Goal: Information Seeking & Learning: Find contact information

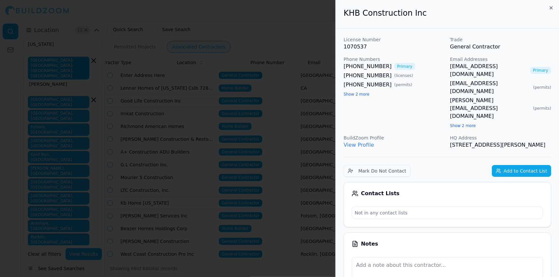
scroll to position [0, 124]
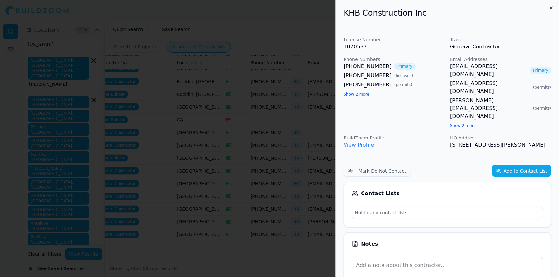
click at [265, 16] on div at bounding box center [279, 138] width 559 height 277
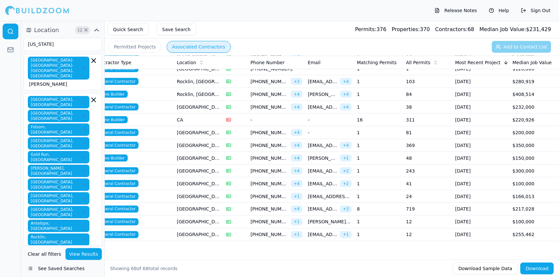
click at [201, 190] on td "[GEOGRAPHIC_DATA], [GEOGRAPHIC_DATA]" at bounding box center [198, 196] width 49 height 13
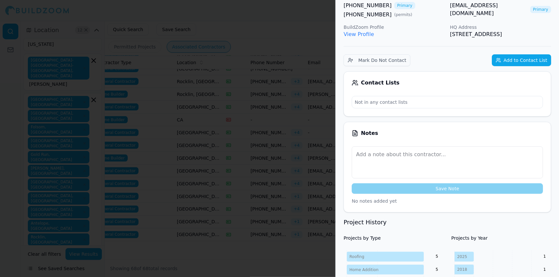
scroll to position [0, 0]
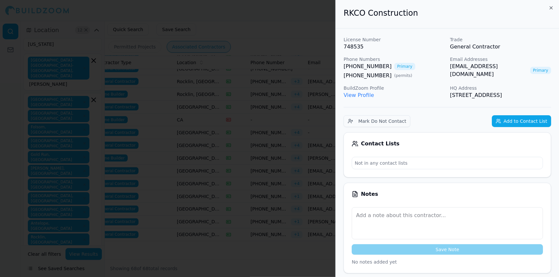
click at [239, 107] on div at bounding box center [279, 138] width 559 height 277
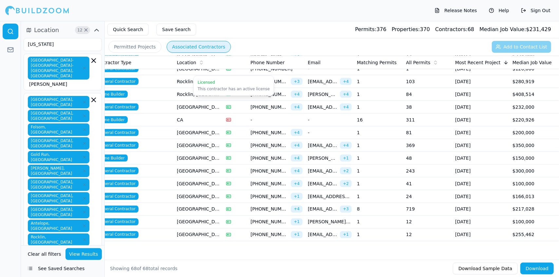
click at [230, 104] on icon at bounding box center [228, 106] width 5 height 5
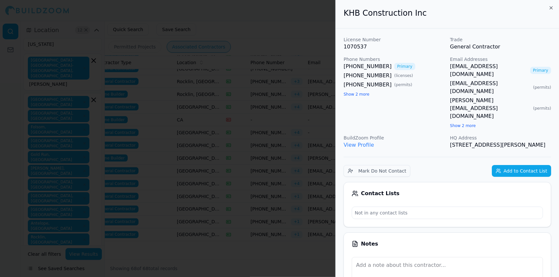
click at [230, 100] on div at bounding box center [279, 138] width 559 height 277
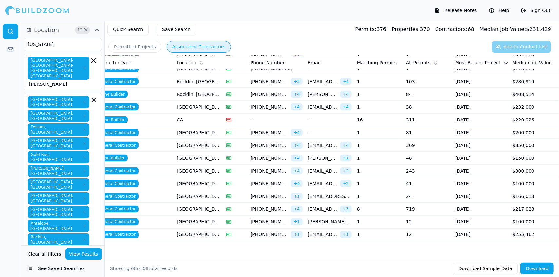
click at [207, 126] on td "[GEOGRAPHIC_DATA], [GEOGRAPHIC_DATA]" at bounding box center [198, 132] width 49 height 13
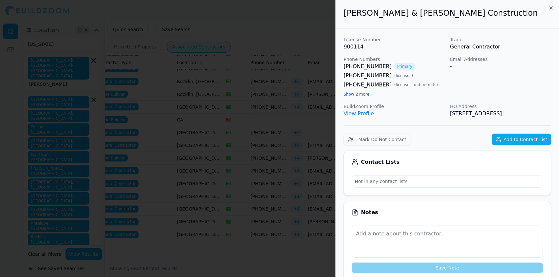
click at [252, 48] on div at bounding box center [279, 138] width 559 height 277
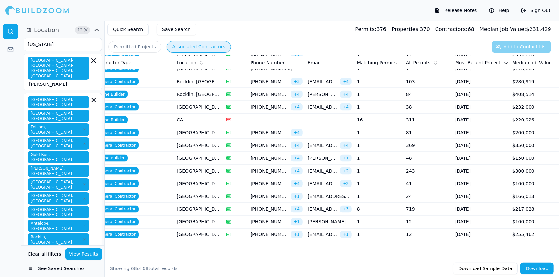
click at [331, 155] on span "[PERSON_NAME][EMAIL_ADDRESS][PERSON_NAME][DOMAIN_NAME]" at bounding box center [322, 158] width 29 height 7
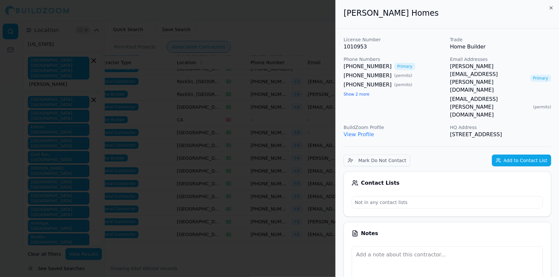
drag, startPoint x: 552, startPoint y: 114, endPoint x: 345, endPoint y: 21, distance: 226.8
copy div "[PERSON_NAME] Homes License Number 1010953 Trade Home Builder Phone Numbers [PH…"
click at [281, 59] on div at bounding box center [279, 138] width 559 height 277
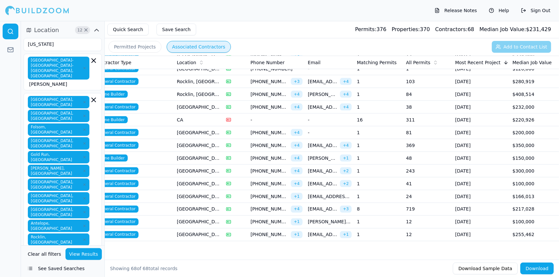
click at [217, 216] on td "[GEOGRAPHIC_DATA], [GEOGRAPHIC_DATA]" at bounding box center [198, 222] width 49 height 13
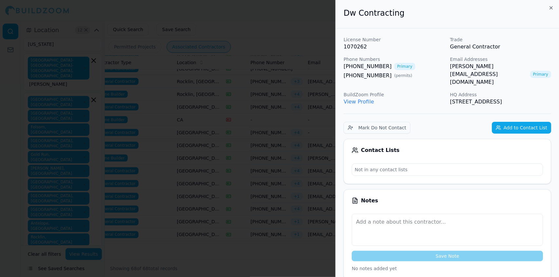
drag, startPoint x: 218, startPoint y: 214, endPoint x: 268, endPoint y: 55, distance: 166.7
click at [268, 55] on div at bounding box center [279, 138] width 559 height 277
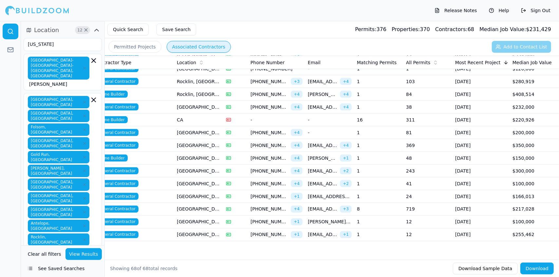
click at [199, 203] on td "[GEOGRAPHIC_DATA], [GEOGRAPHIC_DATA]" at bounding box center [198, 209] width 49 height 13
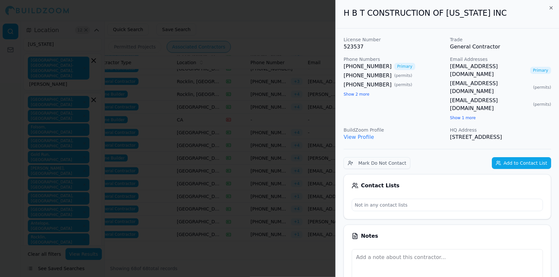
click at [359, 134] on link "View Profile" at bounding box center [358, 137] width 30 height 6
click at [343, 134] on link "View Profile" at bounding box center [358, 137] width 30 height 6
drag, startPoint x: 500, startPoint y: 122, endPoint x: 344, endPoint y: 19, distance: 187.1
copy div "H B T CONSTRUCTION OF [US_STATE] INC License Number 523537 Trade General Contra…"
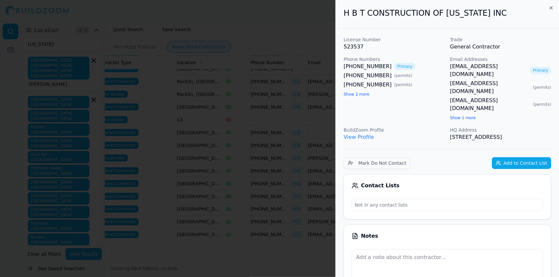
click at [288, 22] on div at bounding box center [279, 138] width 559 height 277
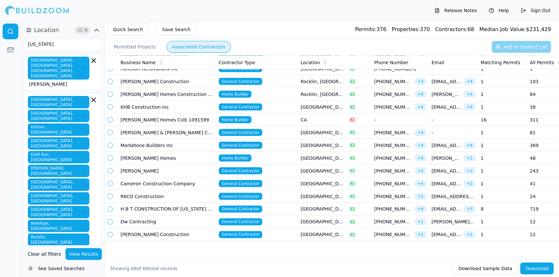
click at [172, 203] on td "H B T CONSTRUCTION OF [US_STATE] INC" at bounding box center [167, 209] width 98 height 13
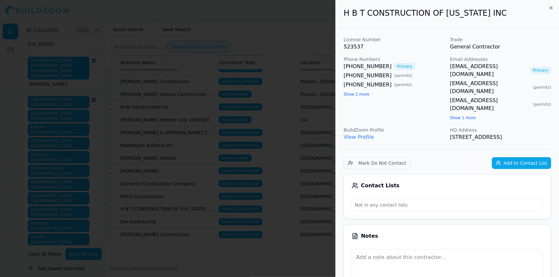
click at [364, 134] on link "View Profile" at bounding box center [358, 137] width 30 height 6
click at [178, 77] on div at bounding box center [279, 138] width 559 height 277
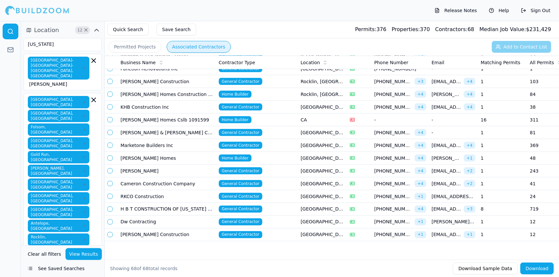
click at [235, 205] on span "General Contractor" at bounding box center [241, 208] width 44 height 7
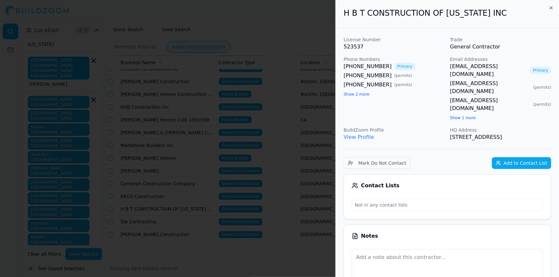
drag, startPoint x: 505, startPoint y: 121, endPoint x: 344, endPoint y: 15, distance: 192.2
copy div "H B T CONSTRUCTION OF [US_STATE] INC License Number 523537 Trade General Contra…"
click at [308, 31] on div at bounding box center [279, 138] width 559 height 277
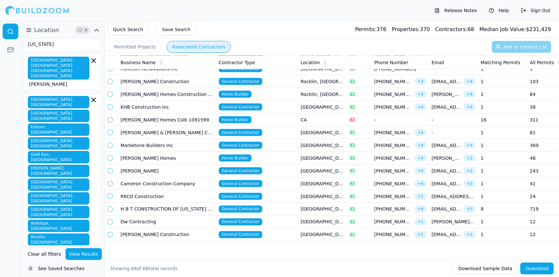
click at [197, 190] on td "RKCO Construction" at bounding box center [167, 196] width 98 height 13
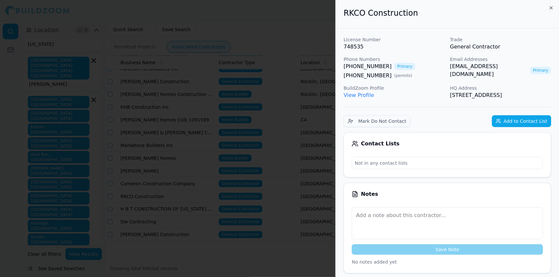
click at [281, 21] on div at bounding box center [279, 138] width 559 height 277
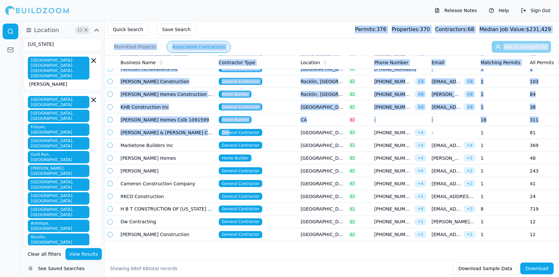
drag, startPoint x: 281, startPoint y: 21, endPoint x: 220, endPoint y: 134, distance: 128.0
click at [220, 21] on main "Quick Search Save Search Permits: 376 Properties: 370 Contractors: 68 Median Jo…" at bounding box center [341, 21] width 433 height 0
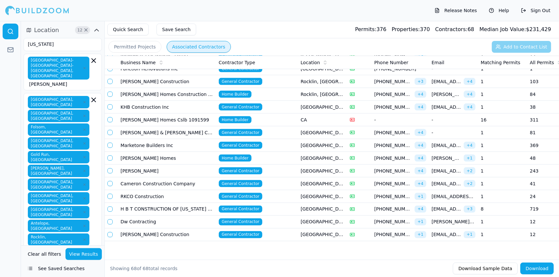
click at [181, 179] on td "Cameron Construction Company" at bounding box center [167, 183] width 98 height 13
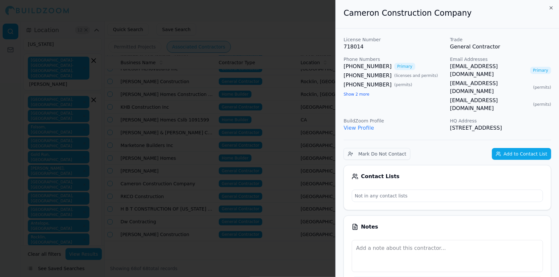
click at [365, 125] on link "View Profile" at bounding box center [358, 128] width 30 height 6
drag, startPoint x: 380, startPoint y: 65, endPoint x: 343, endPoint y: 66, distance: 37.0
drag, startPoint x: 532, startPoint y: 112, endPoint x: 342, endPoint y: 17, distance: 212.9
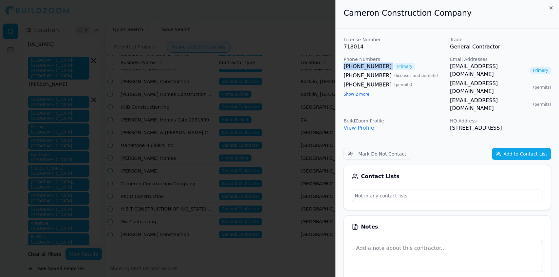
copy div "Cameron Construction Company License Number 718014 Trade General Contractor Pho…"
